Goal: Task Accomplishment & Management: Complete application form

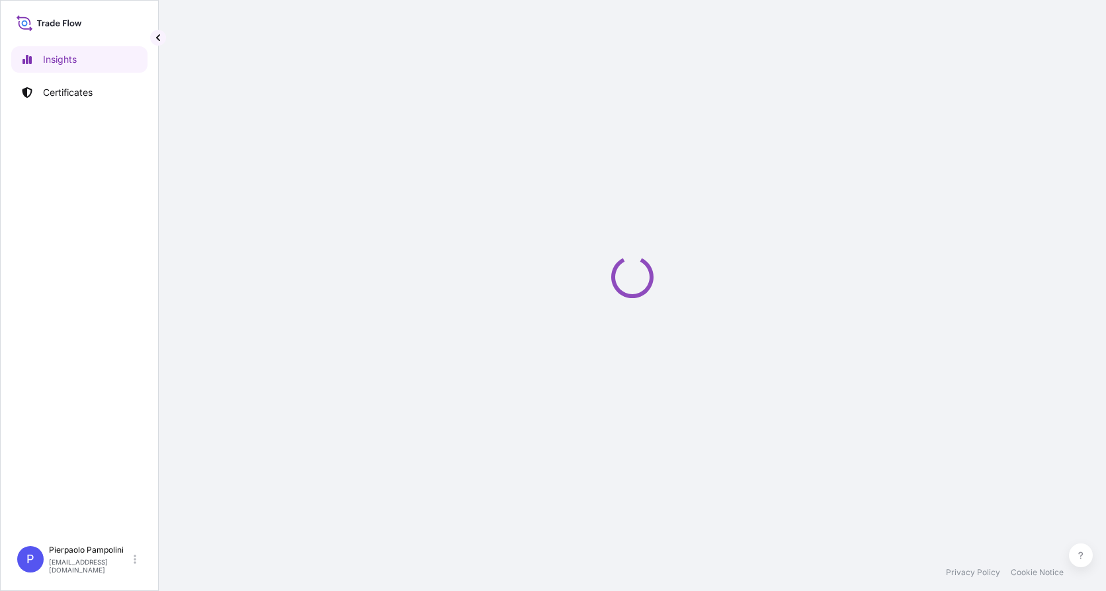
select select "2025"
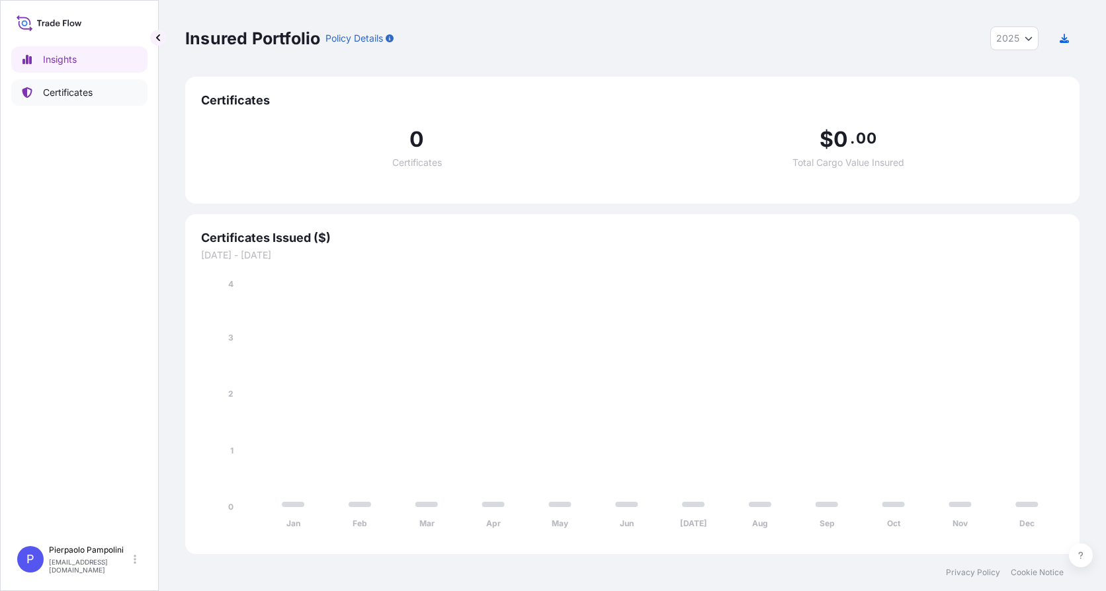
click at [59, 91] on p "Certificates" at bounding box center [68, 92] width 50 height 13
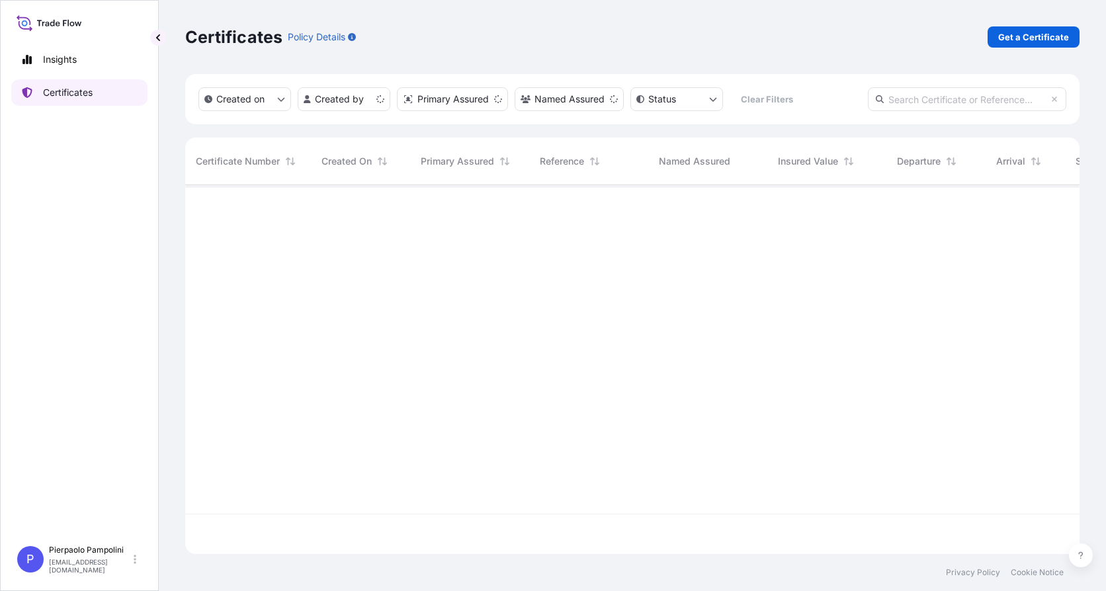
scroll to position [366, 884]
click at [1035, 37] on p "Get a Certificate" at bounding box center [1033, 36] width 71 height 13
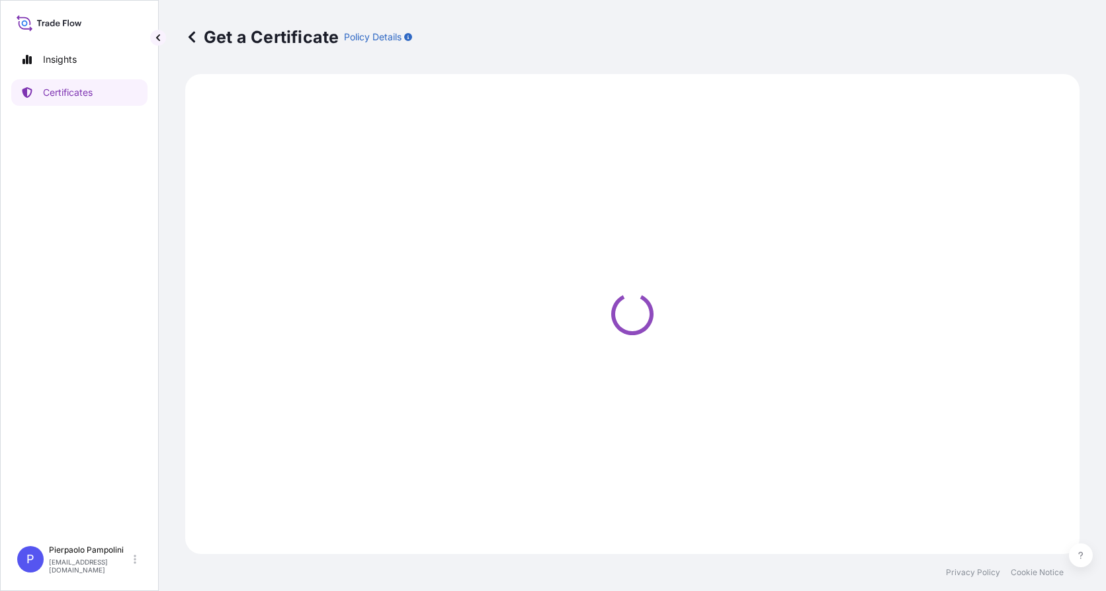
select select "Sea"
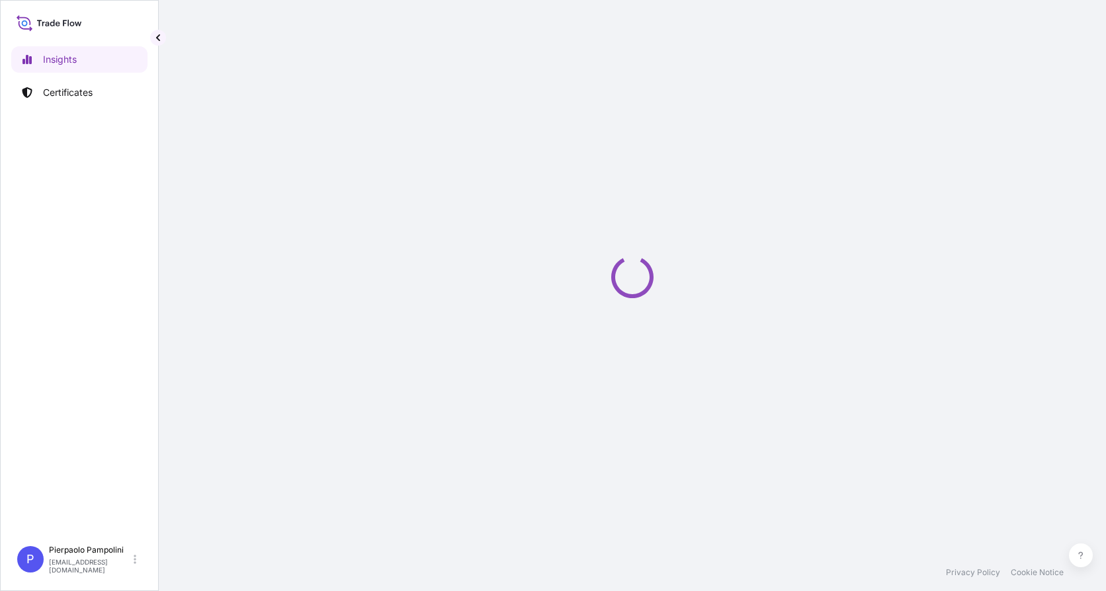
select select "2025"
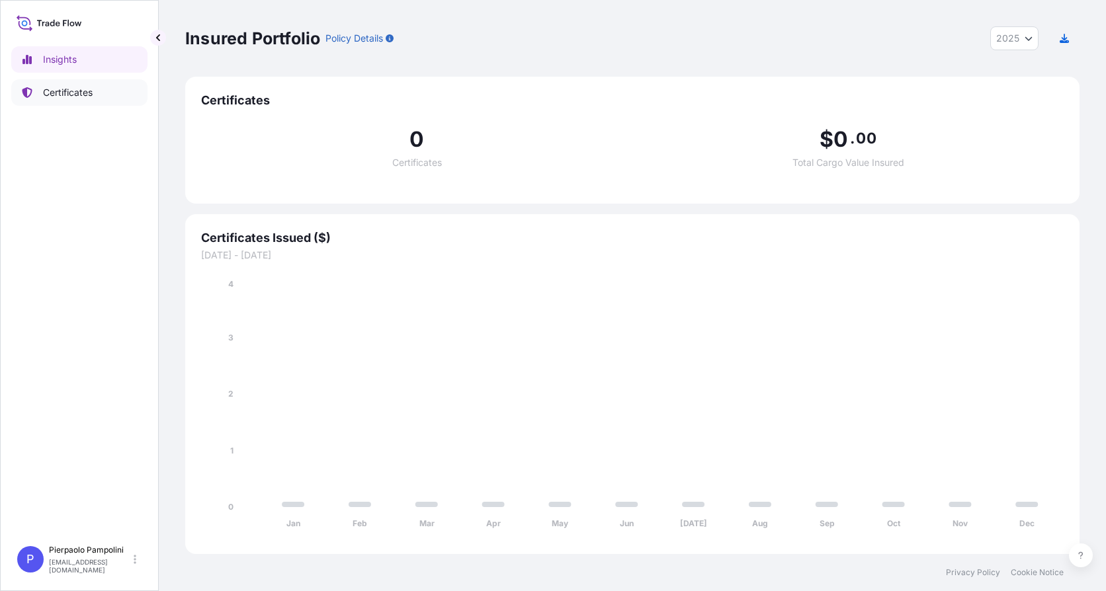
click at [69, 93] on p "Certificates" at bounding box center [68, 92] width 50 height 13
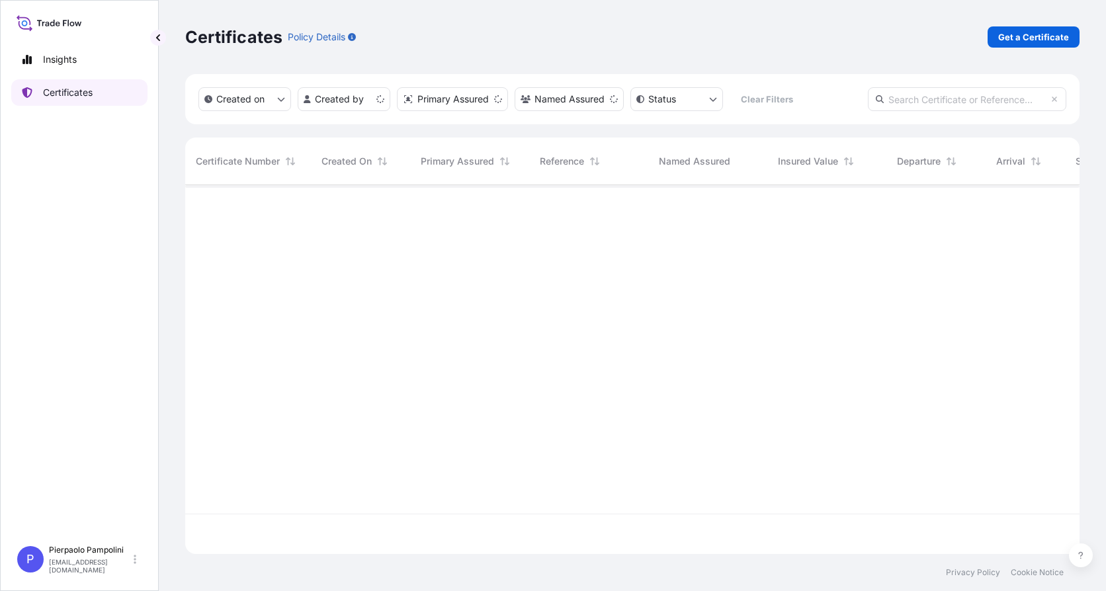
scroll to position [366, 884]
click at [1019, 35] on p "Get a Certificate" at bounding box center [1033, 36] width 71 height 13
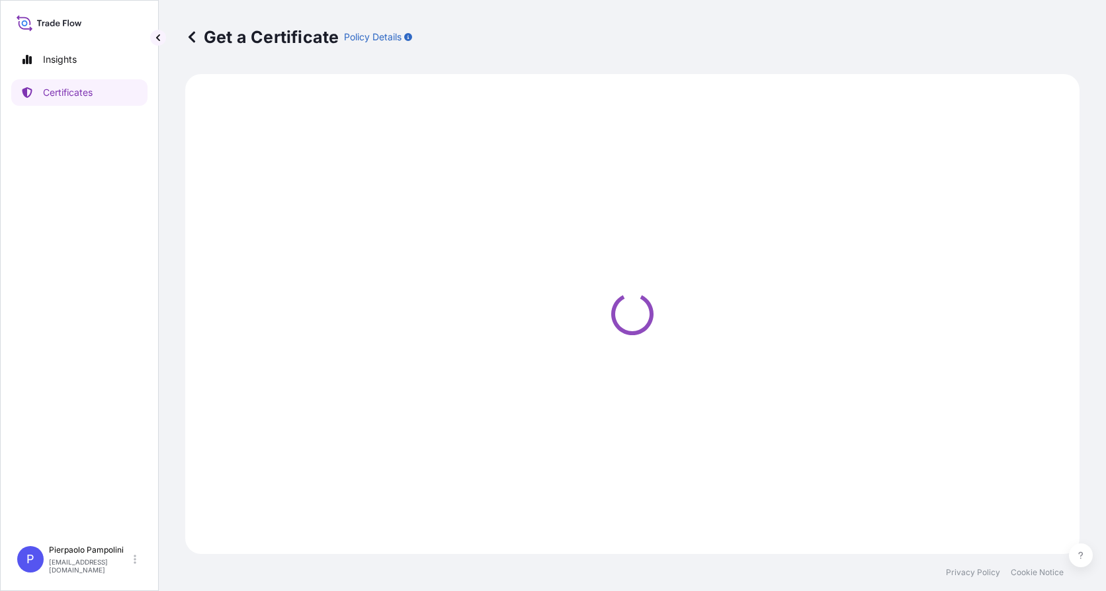
select select "Sea"
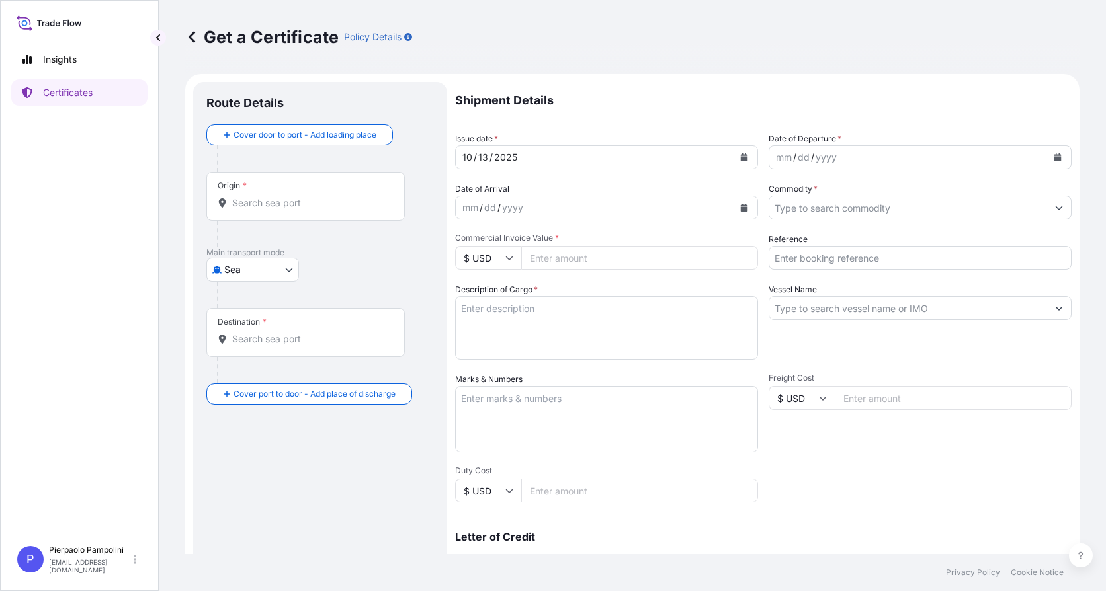
click at [297, 207] on input "Origin *" at bounding box center [310, 202] width 156 height 13
click at [235, 201] on input "Origin * Please select an origin" at bounding box center [310, 202] width 156 height 13
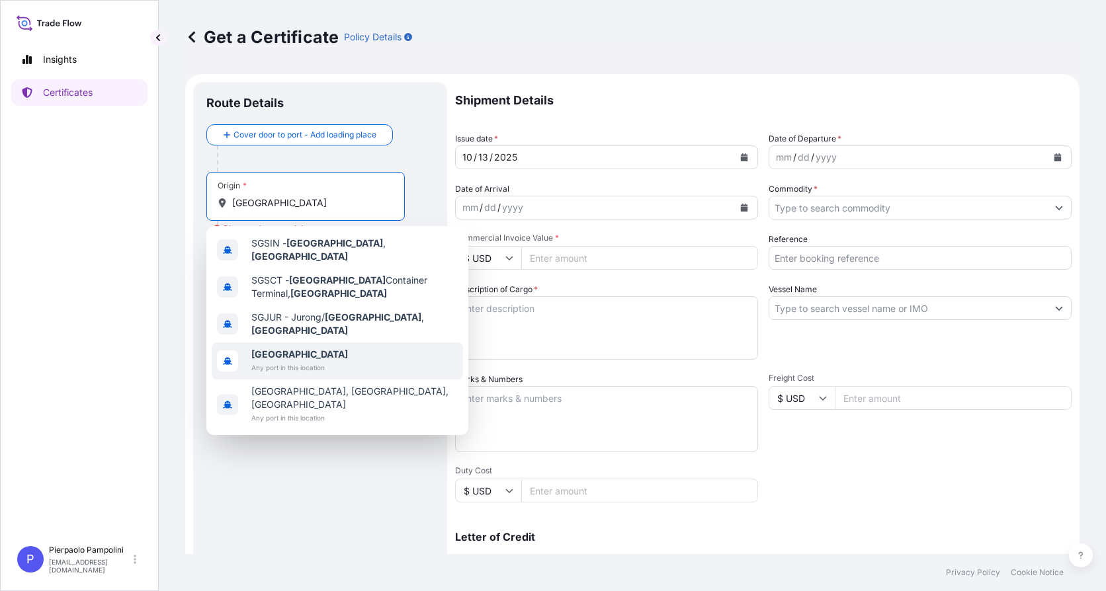
click at [278, 349] on b "[GEOGRAPHIC_DATA]" at bounding box center [299, 354] width 97 height 11
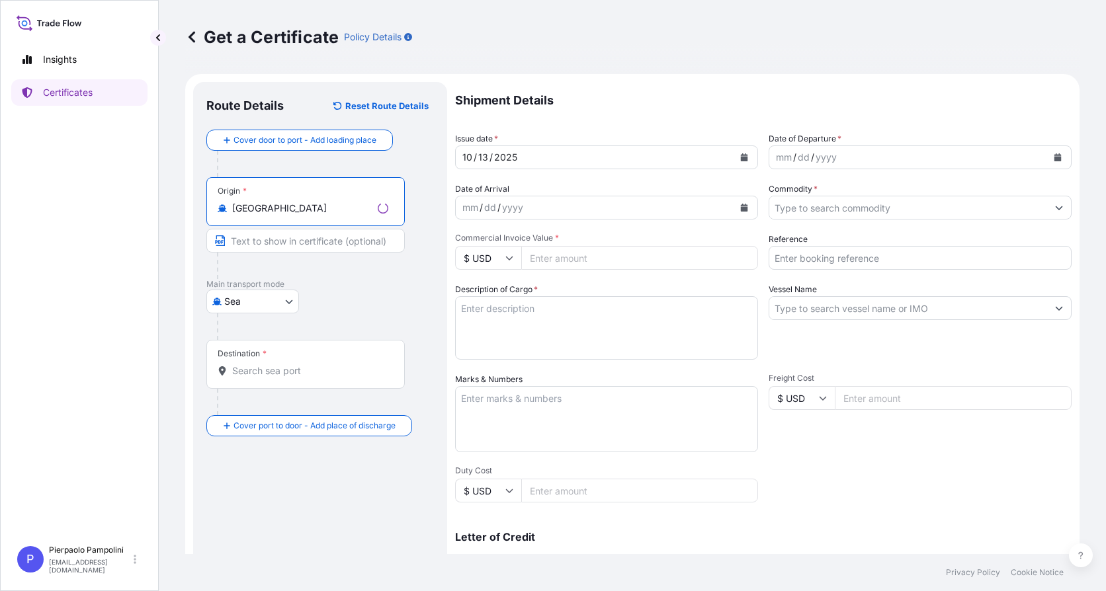
type input "[GEOGRAPHIC_DATA]"
click at [261, 241] on input "Text to appear on certificate" at bounding box center [305, 241] width 198 height 24
type input "SINGAPORE PORT"
click at [267, 370] on input "Destination *" at bounding box center [310, 370] width 156 height 13
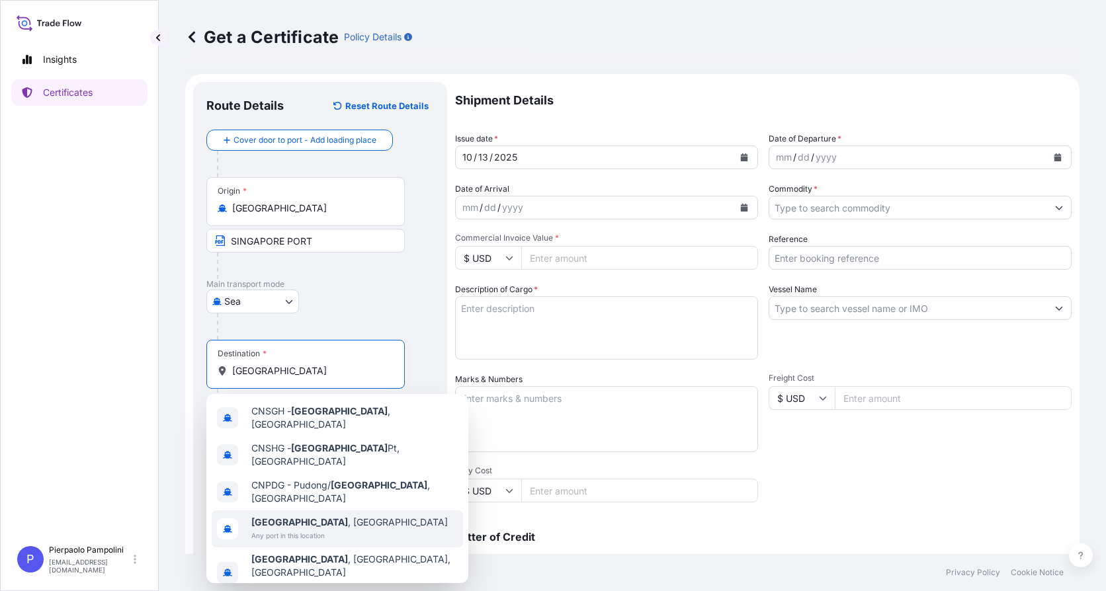
click at [301, 516] on span "[GEOGRAPHIC_DATA] , [GEOGRAPHIC_DATA]" at bounding box center [349, 522] width 196 height 13
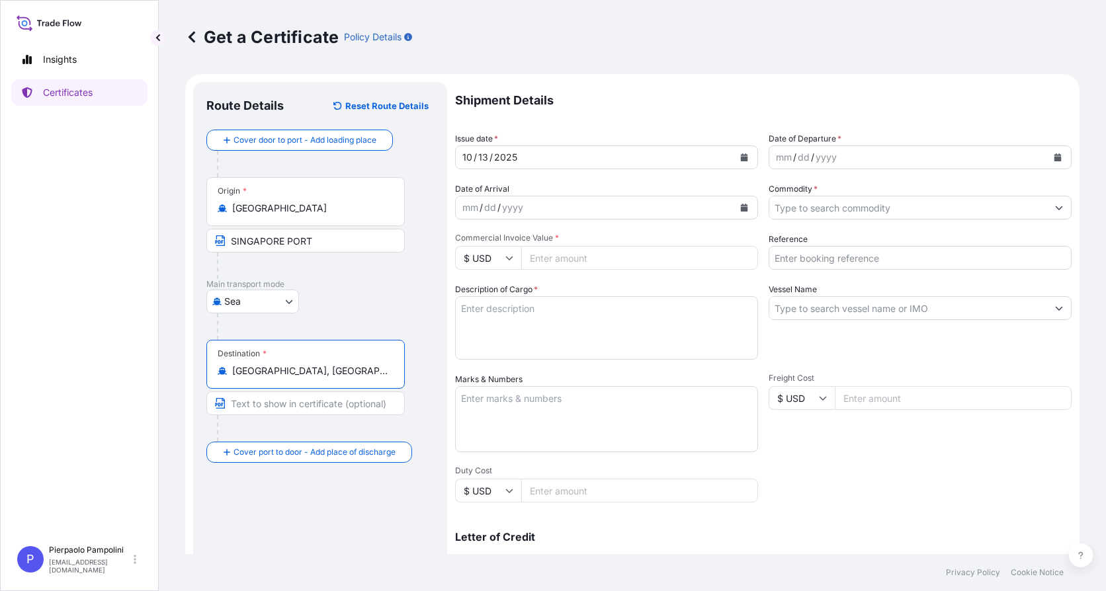
type input "[GEOGRAPHIC_DATA], [GEOGRAPHIC_DATA]"
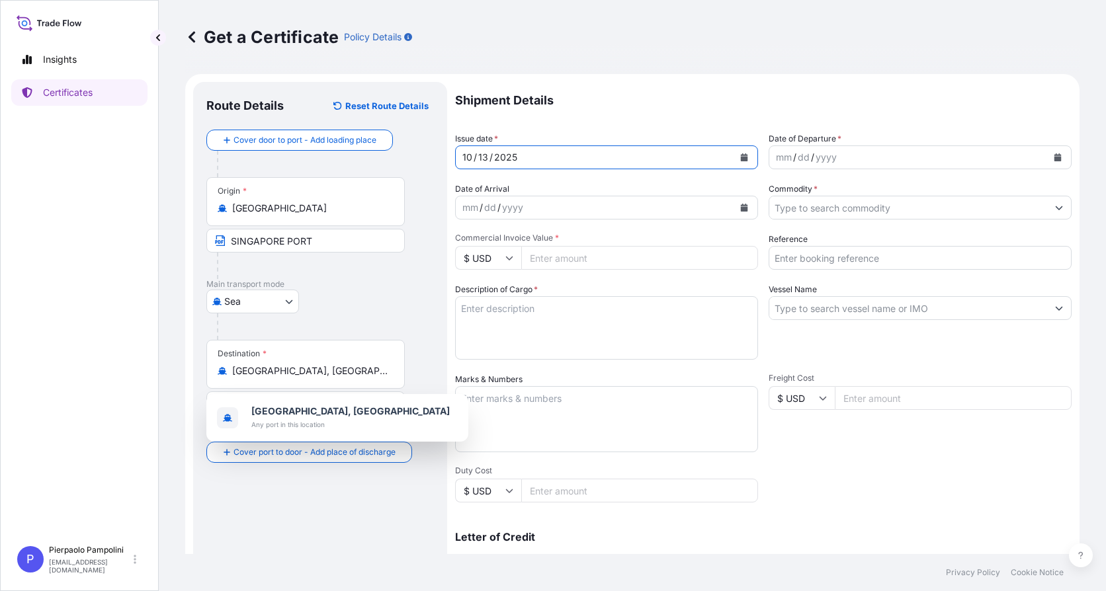
click at [741, 157] on icon "Calendar" at bounding box center [744, 157] width 7 height 8
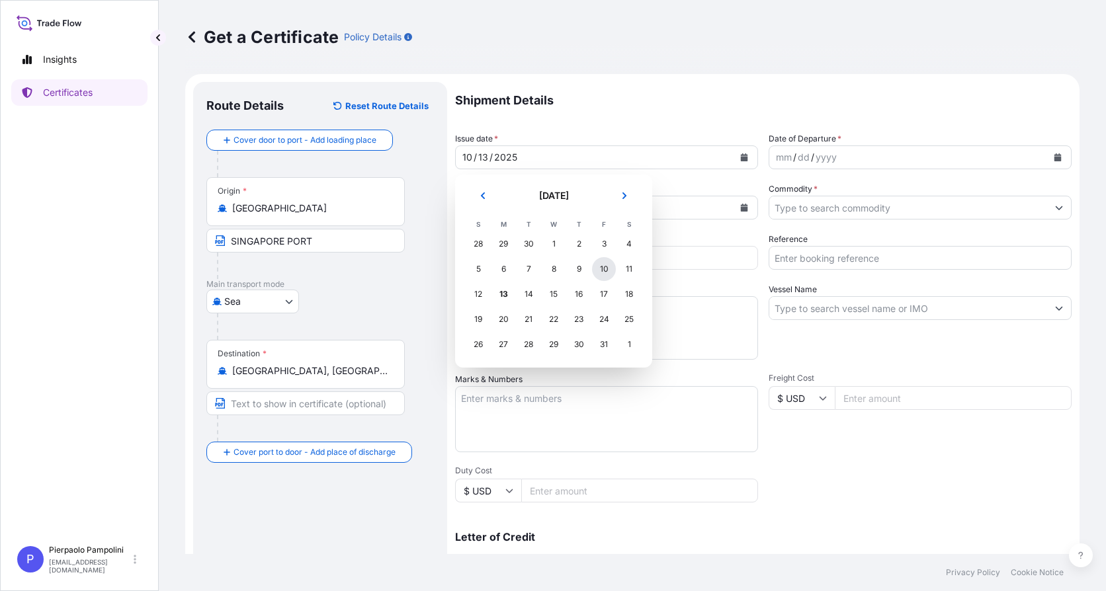
click at [603, 265] on div "10" at bounding box center [604, 269] width 24 height 24
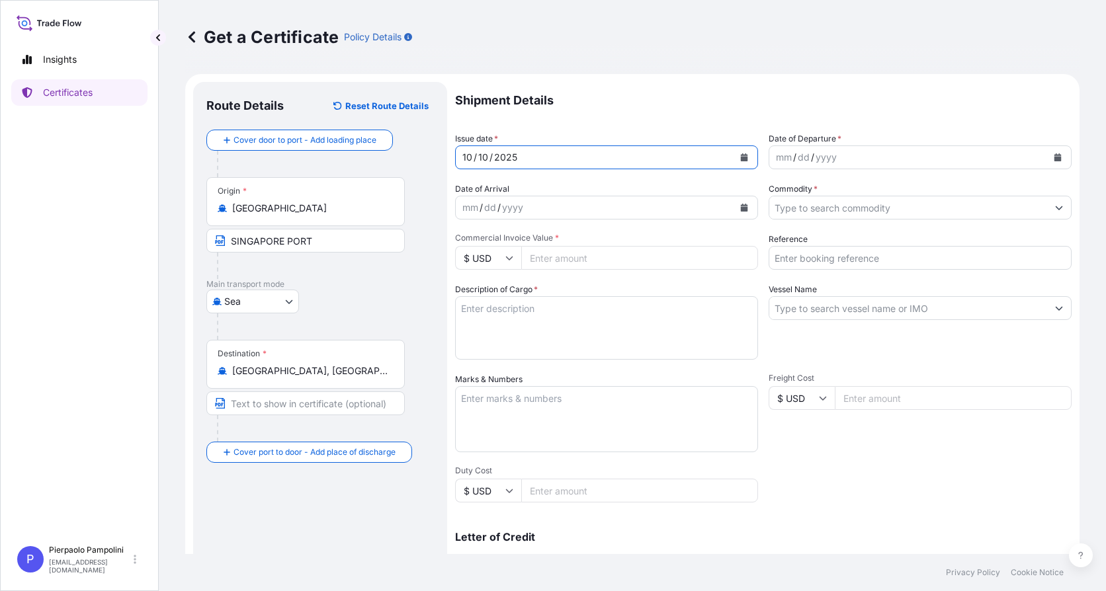
click at [1054, 156] on icon "Calendar" at bounding box center [1058, 157] width 8 height 8
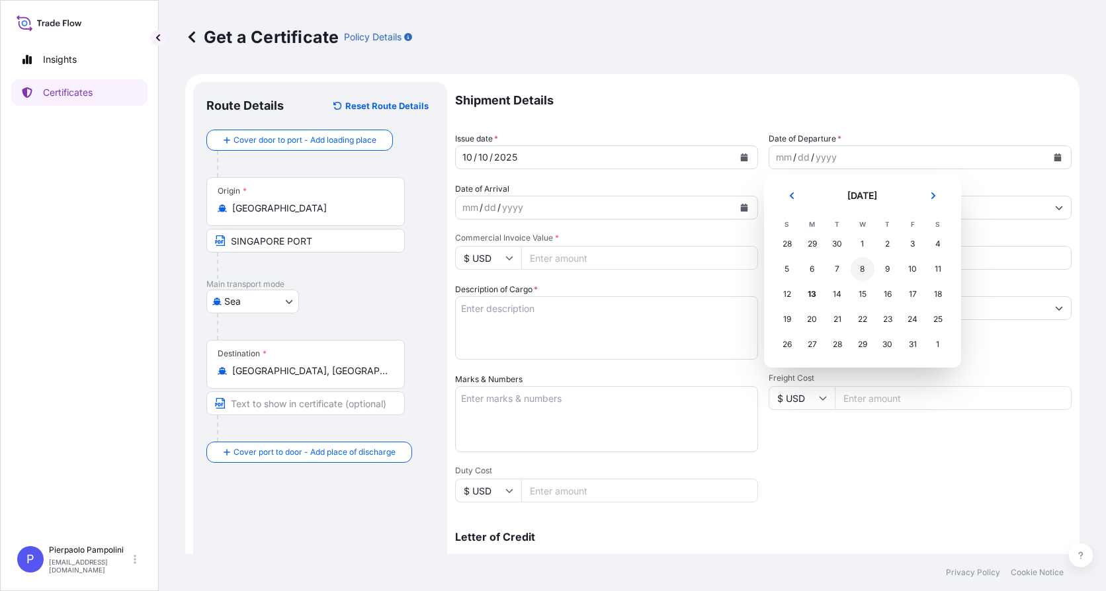
click at [864, 269] on div "8" at bounding box center [863, 269] width 24 height 24
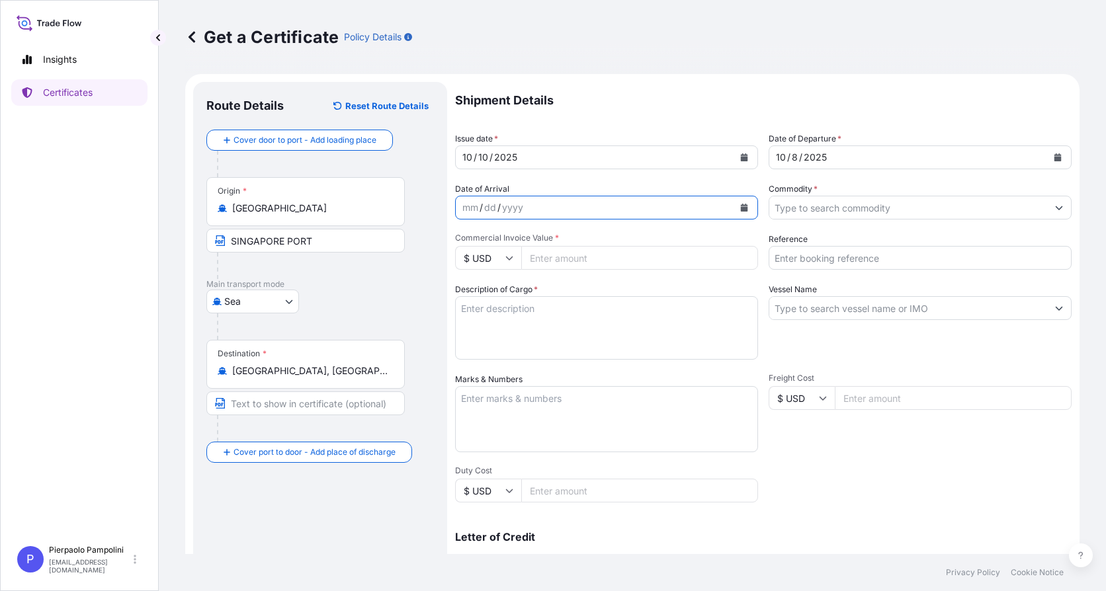
click at [738, 203] on button "Calendar" at bounding box center [743, 207] width 21 height 21
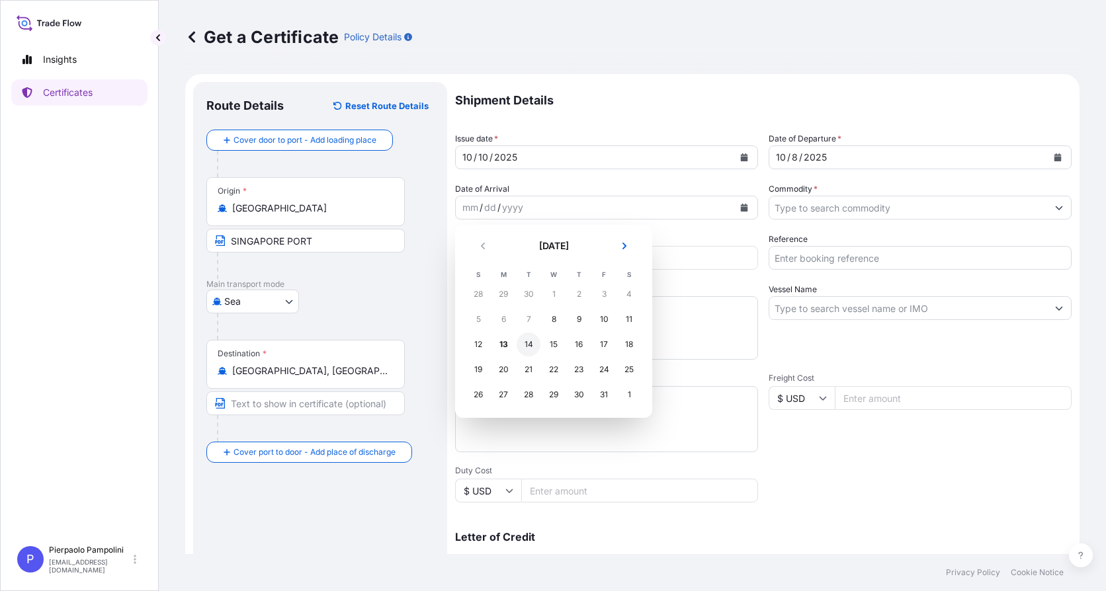
click at [532, 348] on div "14" at bounding box center [529, 345] width 24 height 24
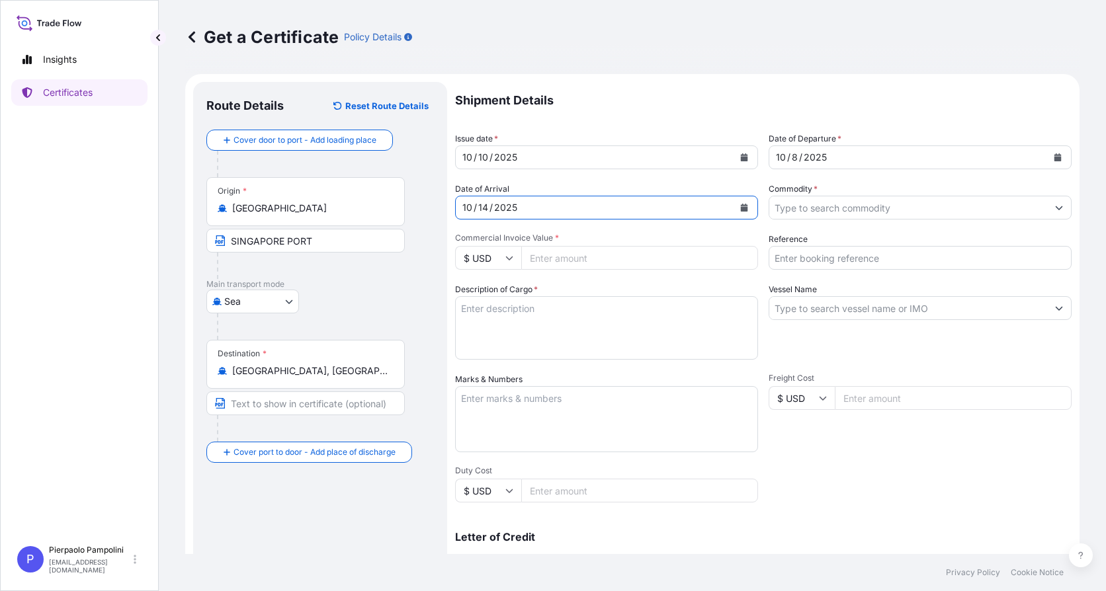
click at [1055, 210] on icon "Show suggestions" at bounding box center [1059, 208] width 8 height 8
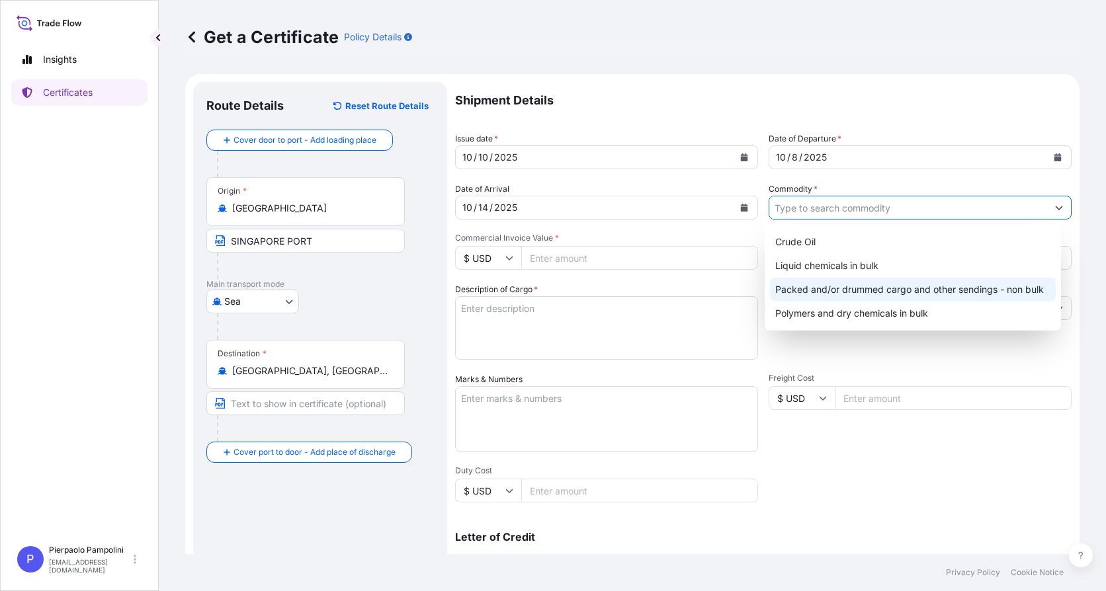
click at [819, 289] on div "Packed and/or drummed cargo and other sendings - non bulk" at bounding box center [913, 290] width 286 height 24
type input "Packed and/or drummed cargo and other sendings - non bulk"
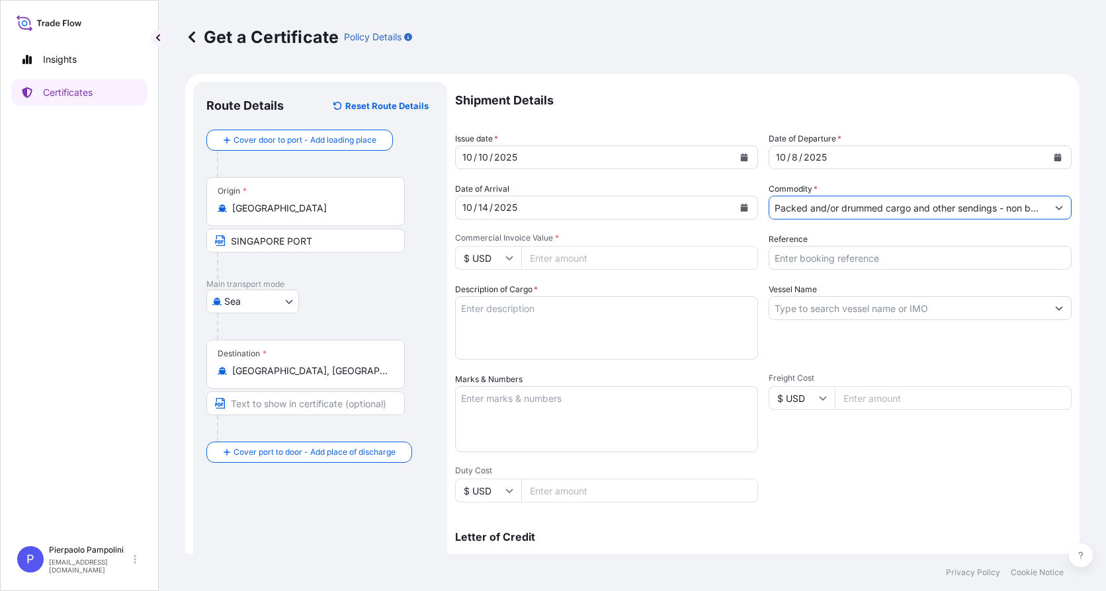
click at [785, 259] on input "Reference" at bounding box center [920, 258] width 303 height 24
type input "5013250341"
click at [787, 312] on input "Vessel Name" at bounding box center [908, 308] width 278 height 24
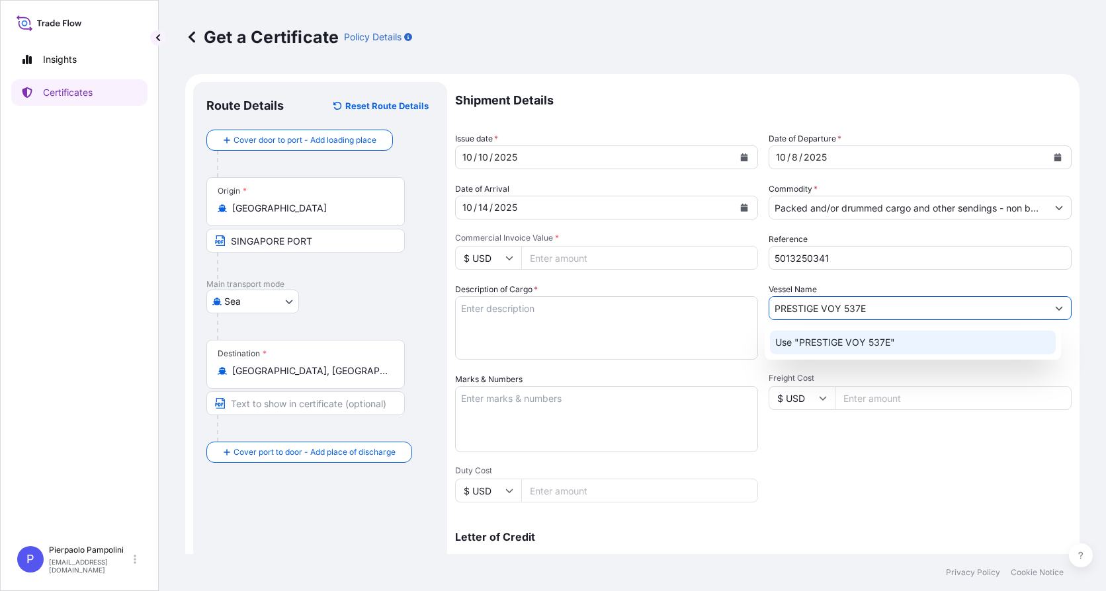
type input "PRESTIGE VOY 537E"
click at [469, 311] on textarea "Description of Cargo *" at bounding box center [606, 327] width 303 height 63
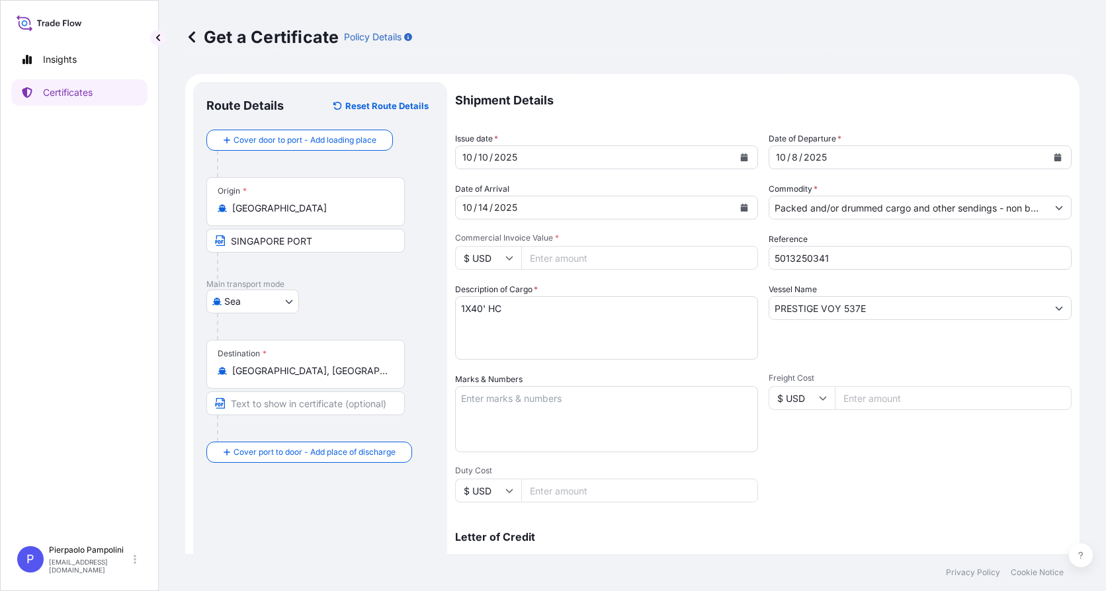
click at [517, 313] on textarea "1X40' HC" at bounding box center [606, 327] width 303 height 63
paste textarea "TRHU4847841"
click at [590, 311] on textarea "1X40' HC TRHU4847841" at bounding box center [606, 327] width 303 height 63
click at [571, 320] on textarea "1X40' HC TRHU4847841 N.75 STEEL DRUMS OF" at bounding box center [606, 327] width 303 height 63
paste textarea "Z 509-1 AVANT CATALYST"
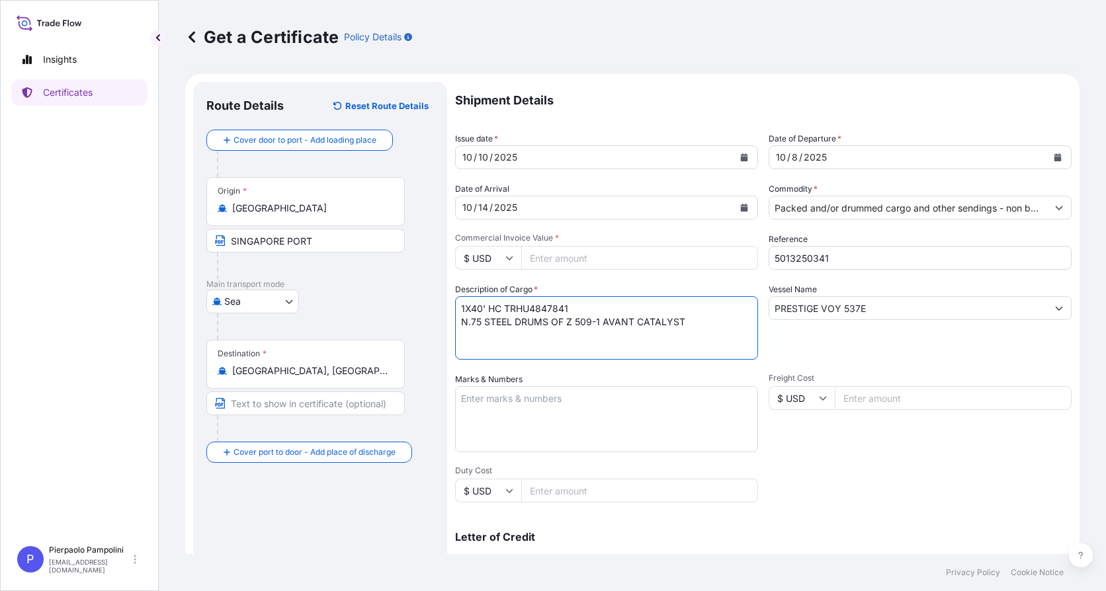
click at [687, 321] on textarea "1X40' HC TRHU4847841 N.75 STEEL DRUMS OF Z 509-1 AVANT CATALYST" at bounding box center [606, 327] width 303 height 63
paste textarea "DRUM 170L WITH 40 KG DR"
type textarea "1X40' HC TRHU4847841 N.75 STEEL DRUMS OF Z 509-1 AVANT CATALYST DRUM 170L WITH …"
click at [461, 405] on textarea "Marks & Numbers" at bounding box center [606, 419] width 303 height 66
paste textarea "PO NUMBER: STL110022110300162-19"
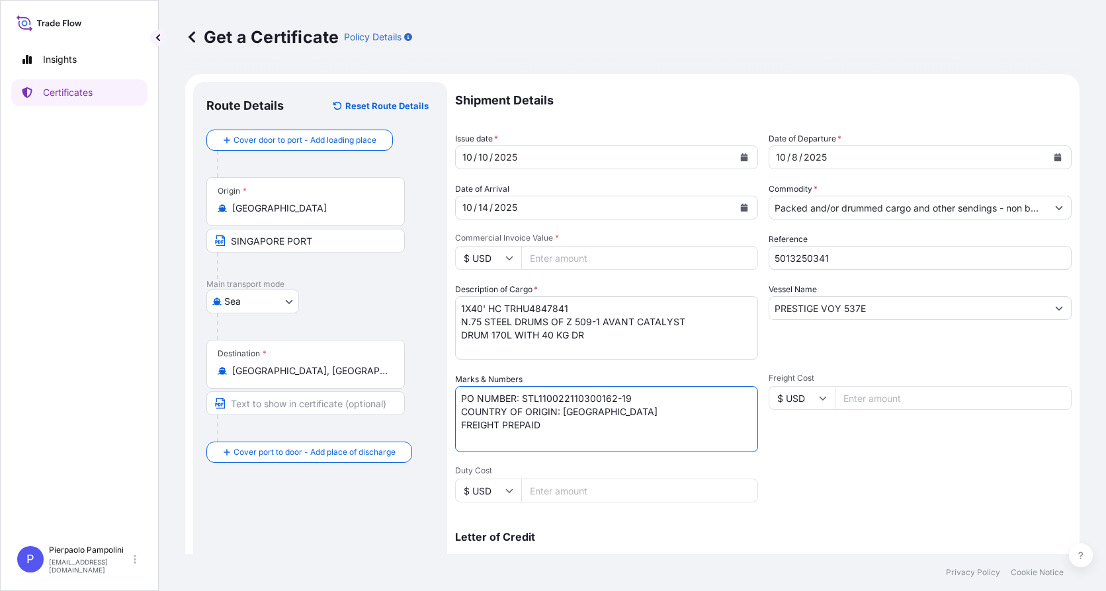
type textarea "PO NUMBER: STL110022110300162-19 COUNTRY OF ORIGIN: [GEOGRAPHIC_DATA] FREIGHT P…"
click at [510, 258] on icon at bounding box center [509, 258] width 8 height 8
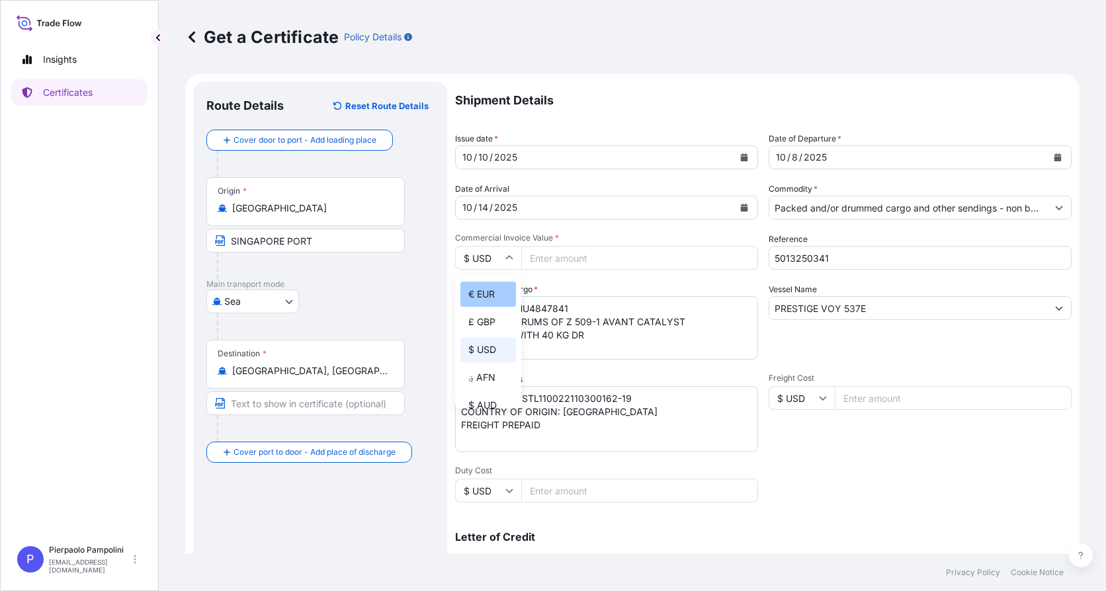
click at [484, 290] on div "€ EUR" at bounding box center [488, 294] width 56 height 25
type input "€ EUR"
click at [554, 260] on input "Commercial Invoice Value *" at bounding box center [639, 258] width 237 height 24
type input "858000"
click at [792, 474] on div "Shipment Details Issue date * [DATE] Date of Departure * [DATE] Date of Arrival…" at bounding box center [763, 397] width 616 height 630
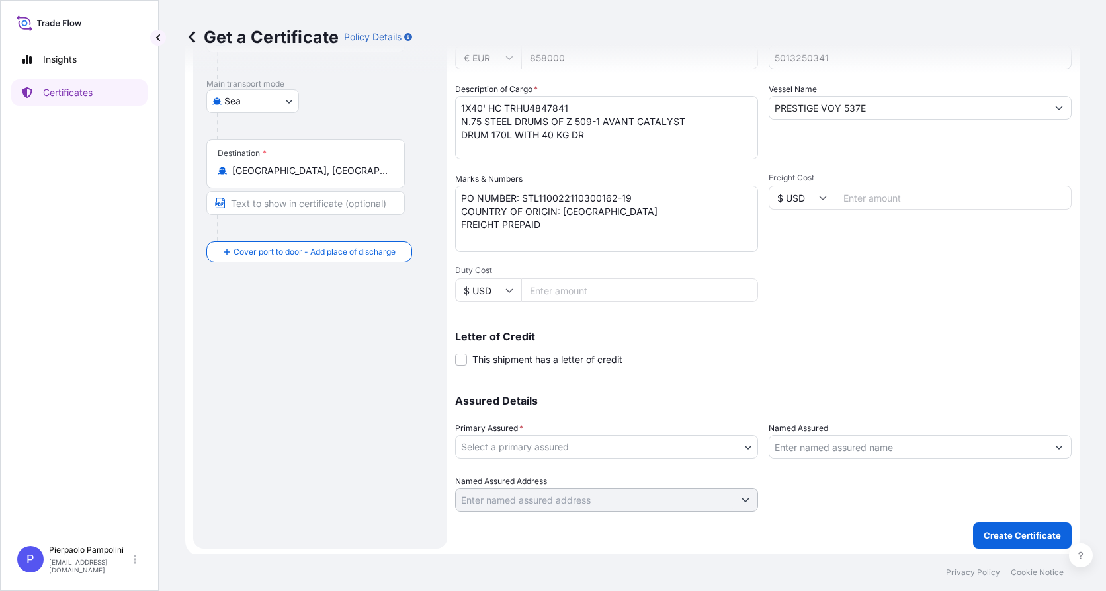
scroll to position [203, 0]
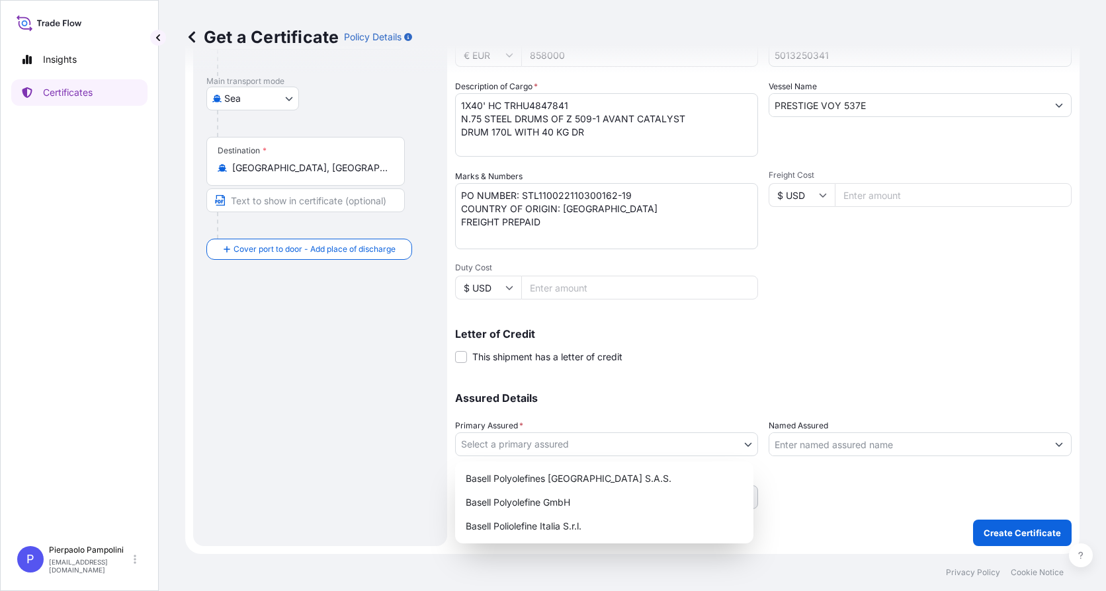
click at [743, 444] on body "Insights Certificates P Pierpaolo Pampolini [EMAIL_ADDRESS][DOMAIN_NAME] Get a …" at bounding box center [553, 295] width 1106 height 591
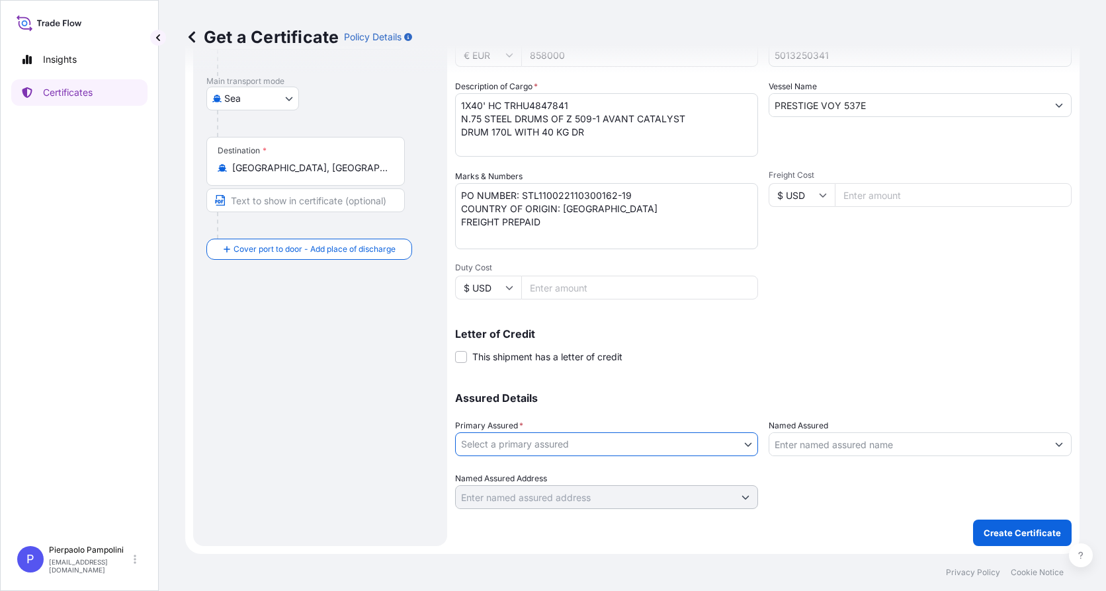
click at [744, 444] on body "Insights Certificates P Pierpaolo Pampolini [EMAIL_ADDRESS][DOMAIN_NAME] Get a …" at bounding box center [553, 295] width 1106 height 591
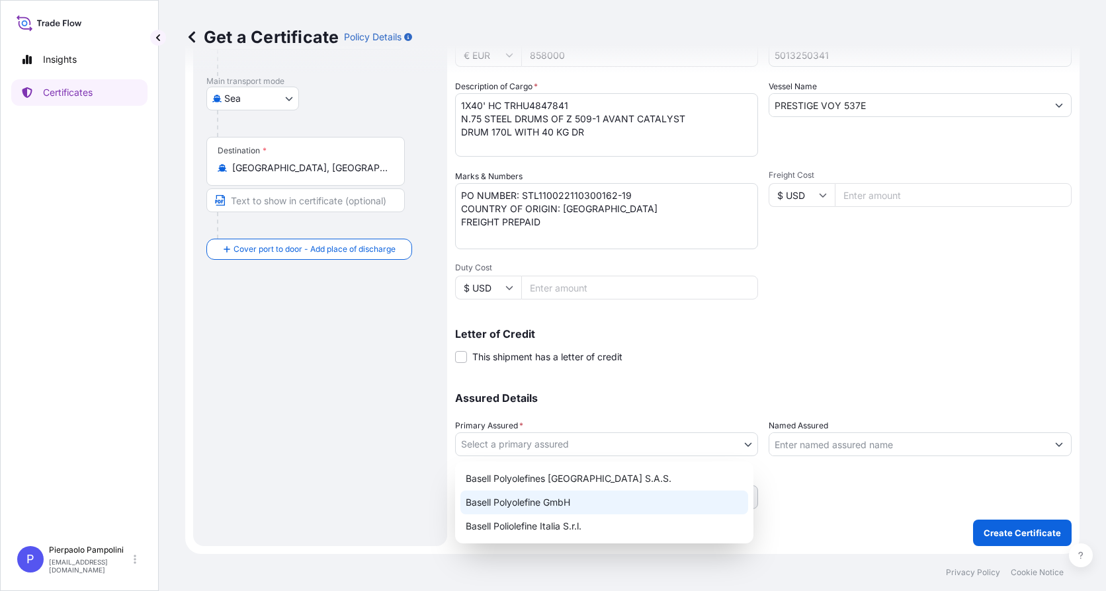
click at [530, 503] on div "Basell Polyolefine GmbH" at bounding box center [604, 503] width 288 height 24
select select "32037"
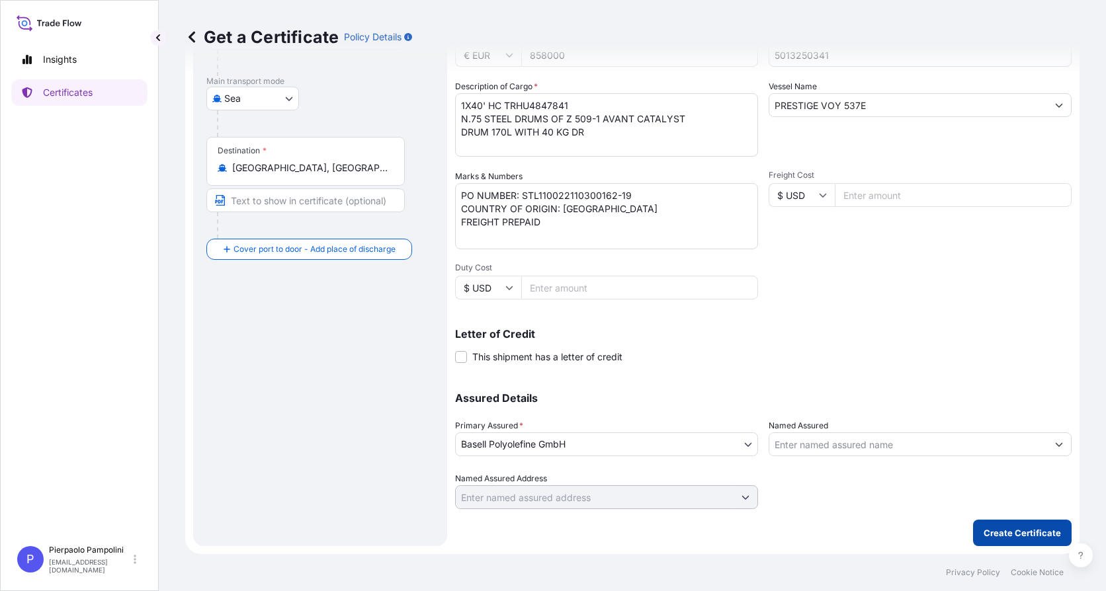
click at [1015, 534] on p "Create Certificate" at bounding box center [1021, 532] width 77 height 13
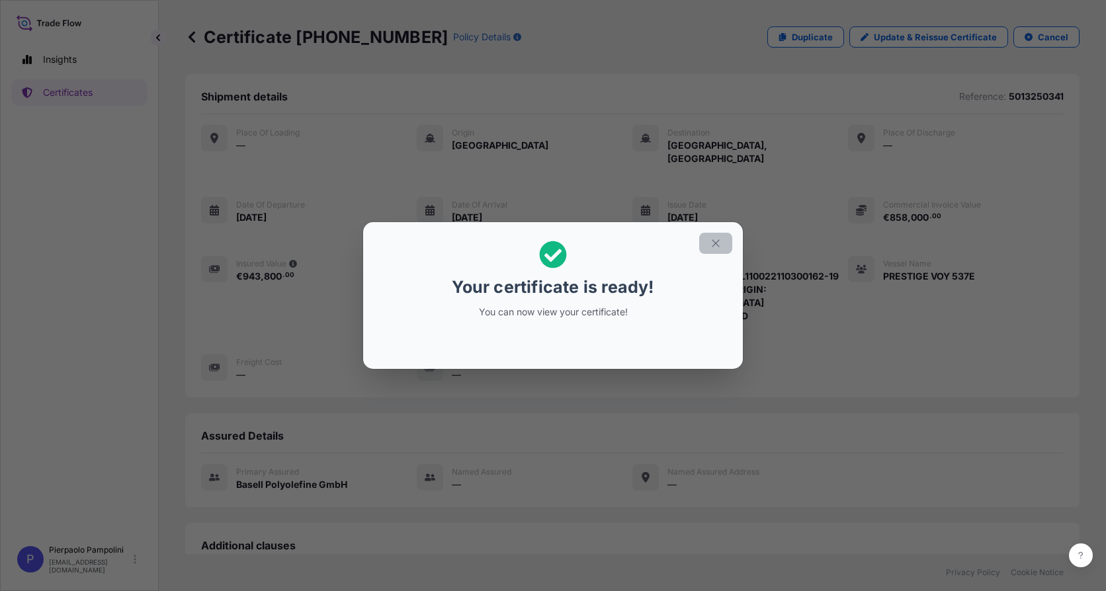
click at [716, 243] on icon "button" at bounding box center [716, 243] width 12 height 12
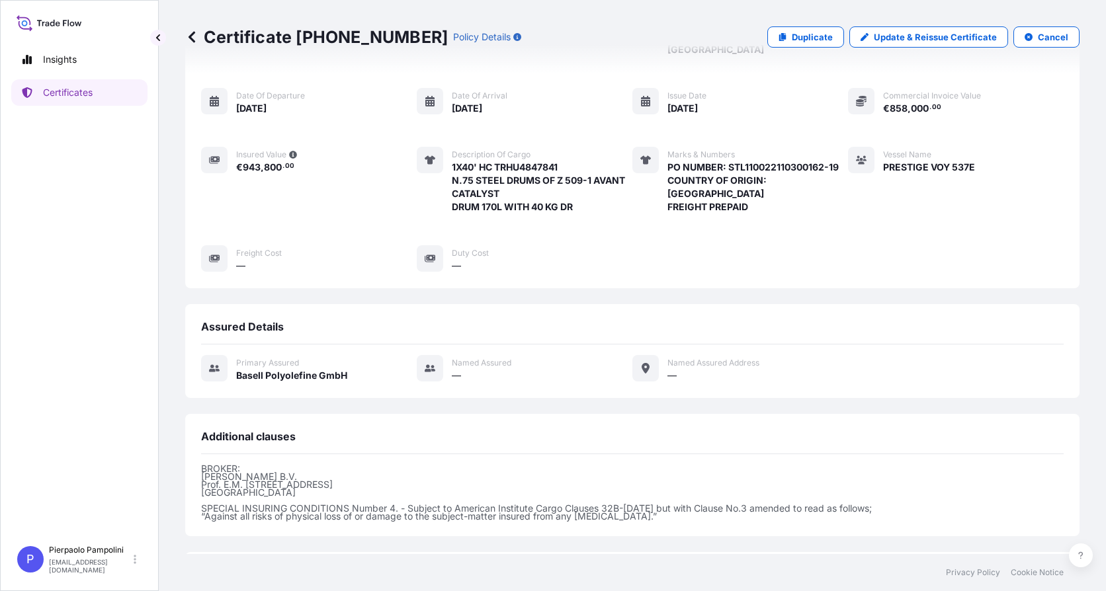
scroll to position [218, 0]
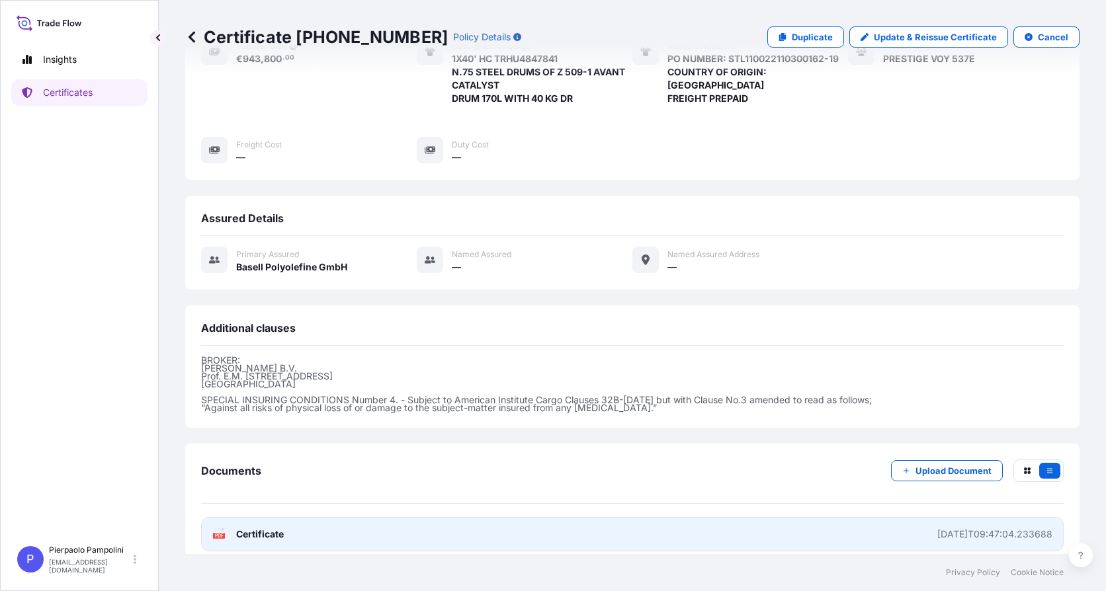
click at [944, 528] on div "[DATE]T09:47:04.233688" at bounding box center [994, 534] width 115 height 13
